Goal: Task Accomplishment & Management: Use online tool/utility

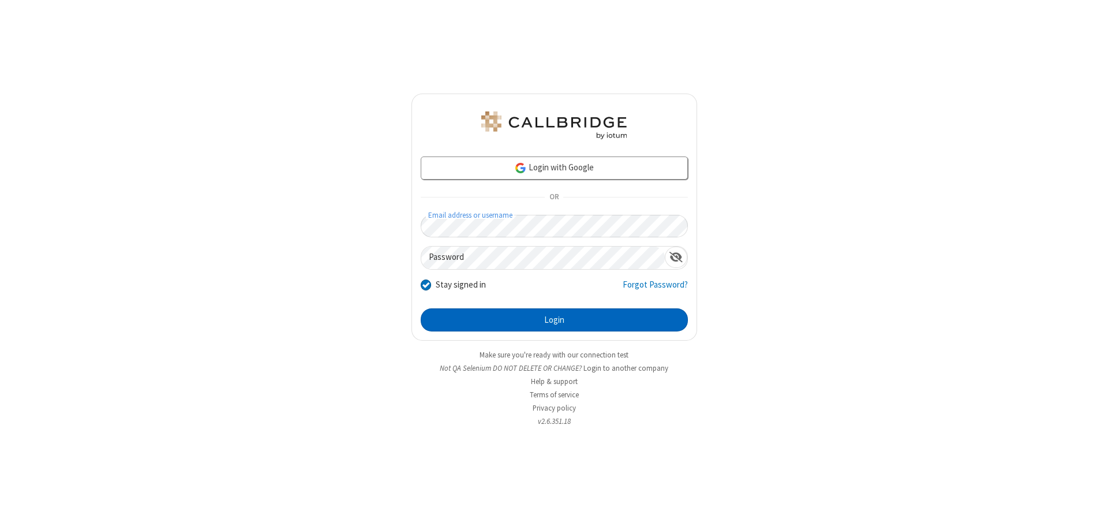
click at [554, 320] on button "Login" at bounding box center [554, 319] width 267 height 23
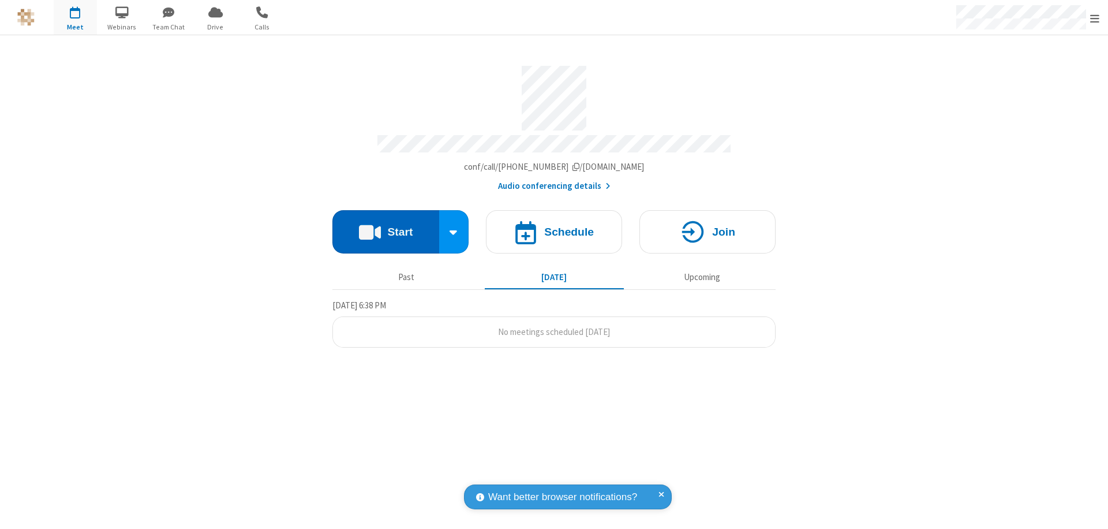
click at [385, 226] on button "Start" at bounding box center [385, 231] width 107 height 43
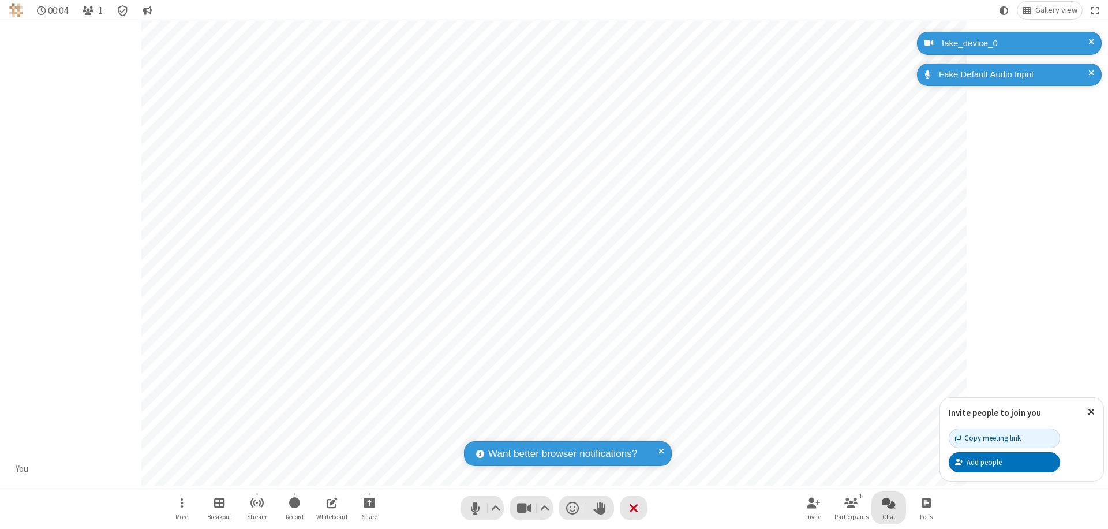
click at [889, 502] on span "Open chat" at bounding box center [889, 502] width 14 height 14
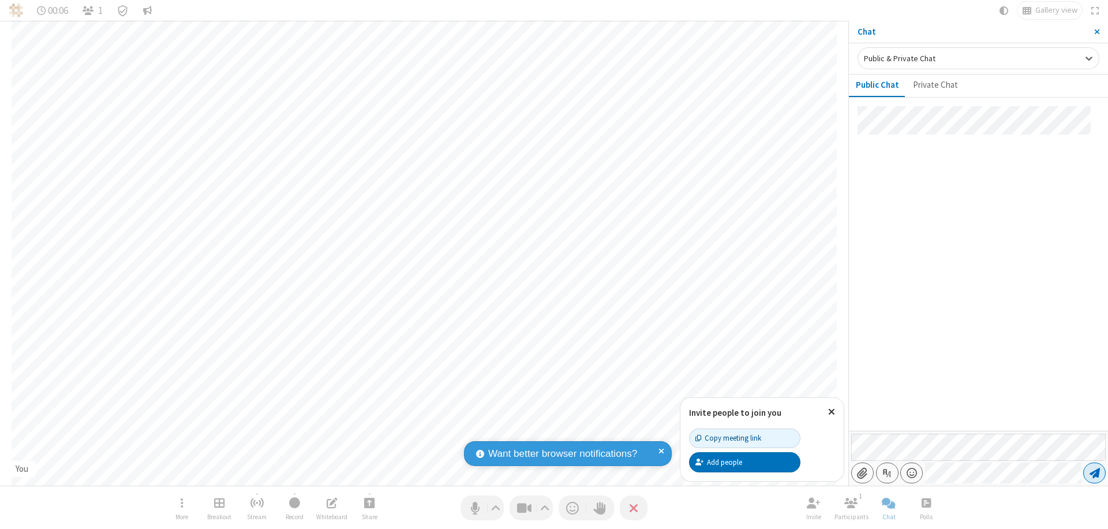
click at [1094, 473] on span "Send message" at bounding box center [1094, 473] width 10 height 12
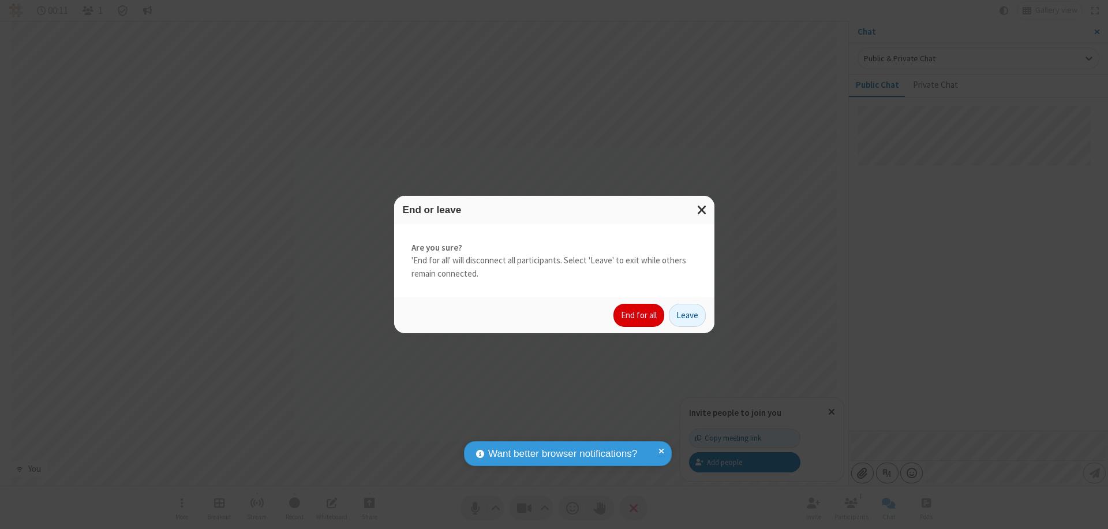
click at [639, 315] on button "End for all" at bounding box center [638, 314] width 51 height 23
